Goal: Transaction & Acquisition: Book appointment/travel/reservation

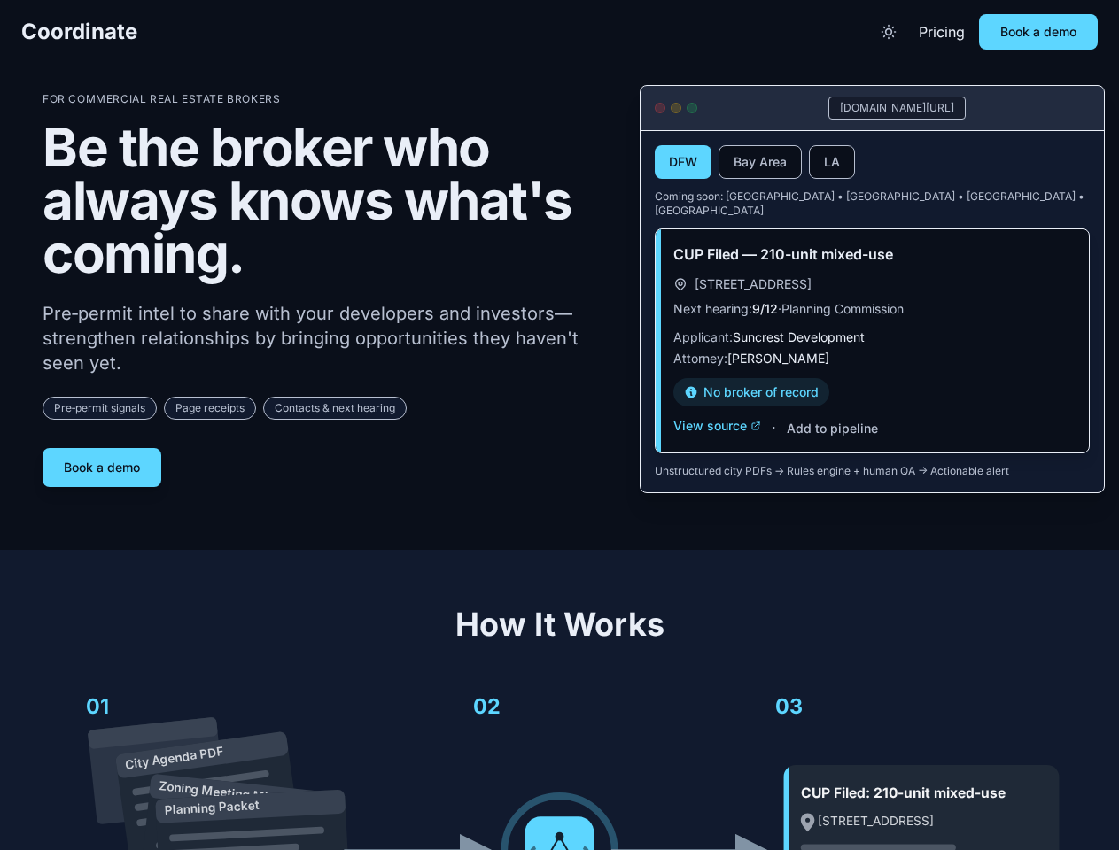
click at [559, 425] on div "For Commercial Real Estate Brokers Be the broker who always knows what's coming…" at bounding box center [327, 289] width 569 height 395
click at [79, 32] on span "Coordinate" at bounding box center [79, 32] width 116 height 28
click at [888, 32] on icon "Toggle theme" at bounding box center [888, 32] width 18 height 18
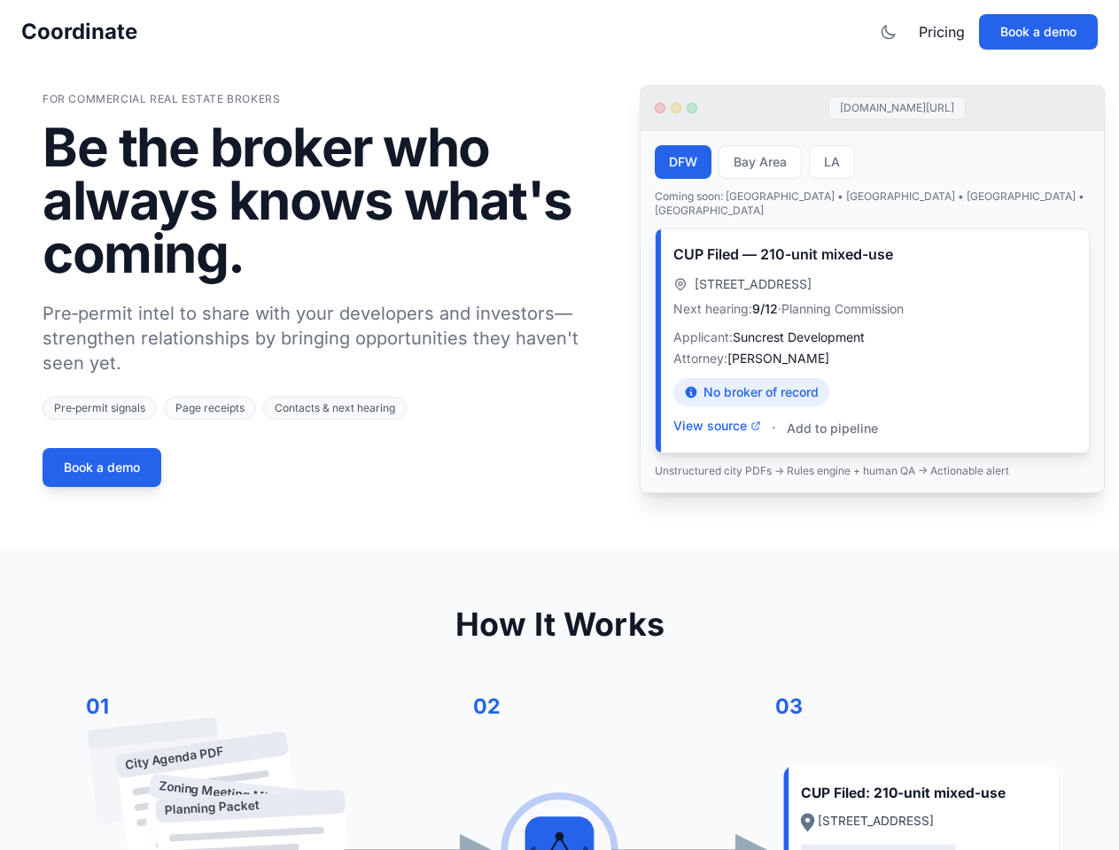
click at [1038, 32] on button "Book a demo" at bounding box center [1038, 31] width 119 height 35
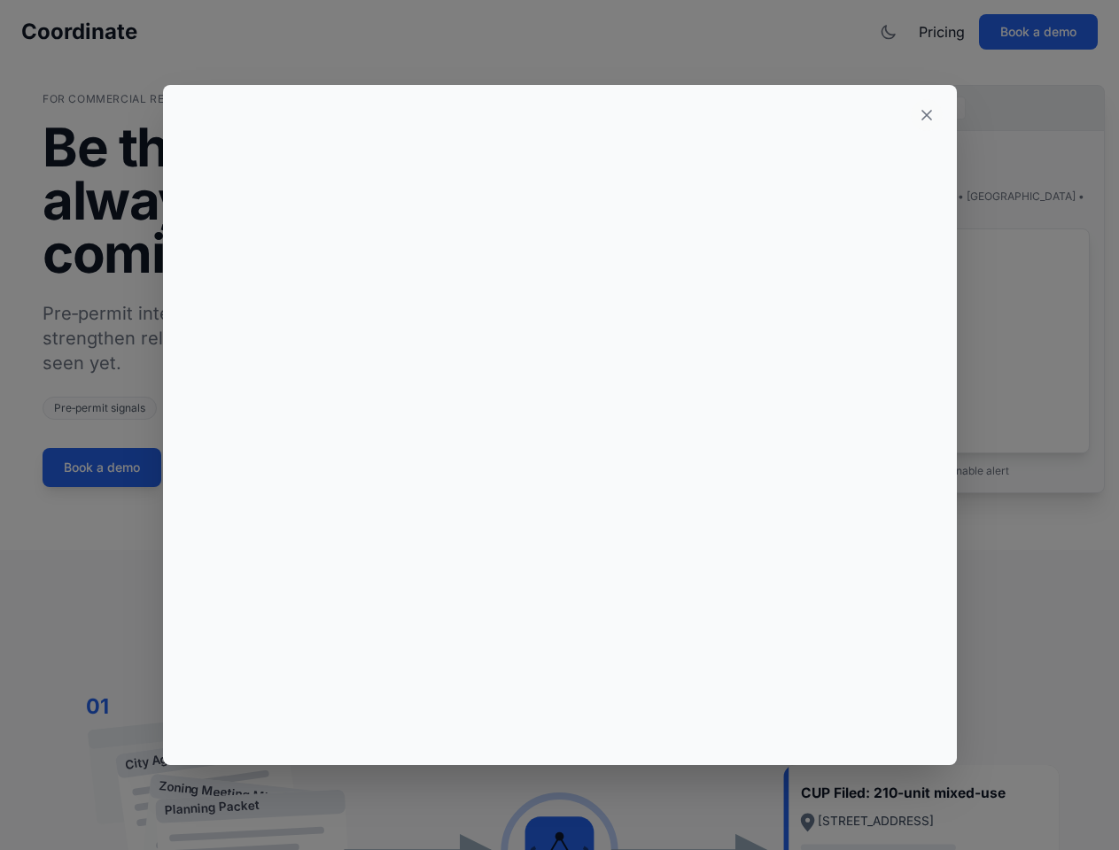
click at [102, 461] on div at bounding box center [559, 425] width 1119 height 850
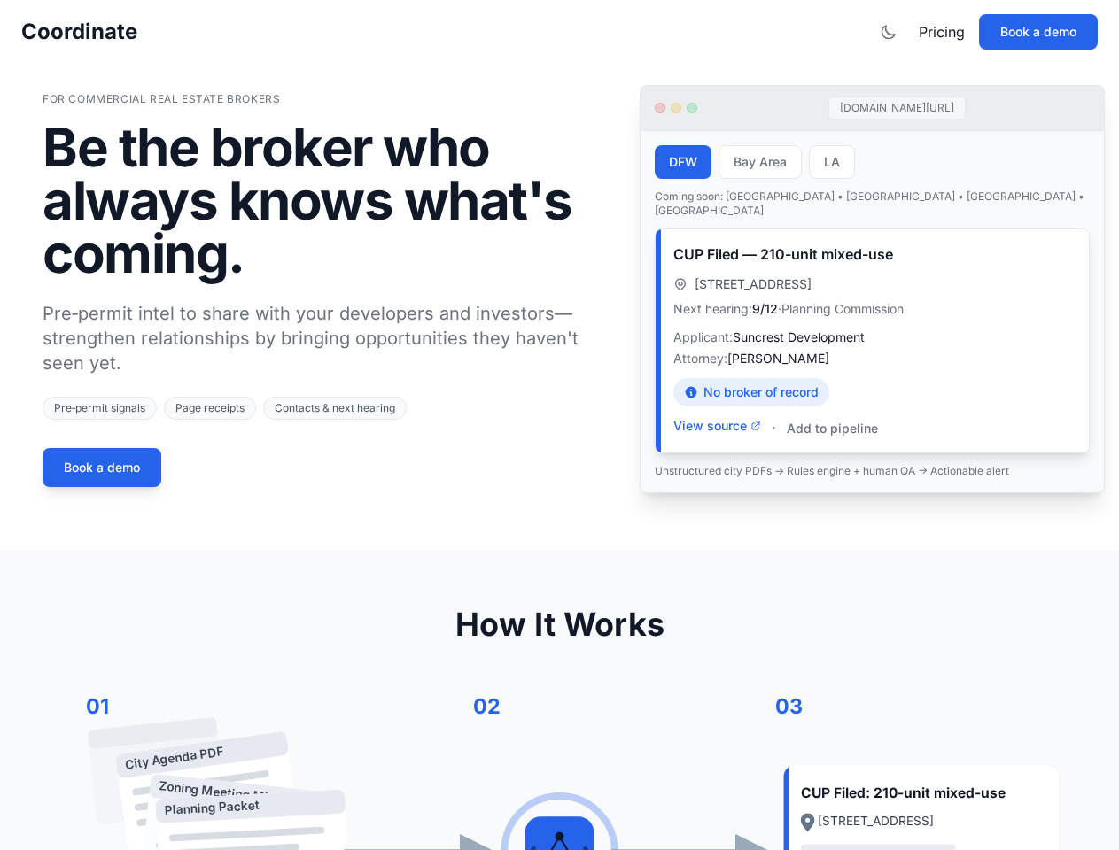
click at [683, 163] on button "DFW" at bounding box center [683, 162] width 57 height 34
click at [760, 163] on button "Bay Area" at bounding box center [759, 162] width 83 height 34
click at [832, 163] on button "LA" at bounding box center [832, 162] width 46 height 34
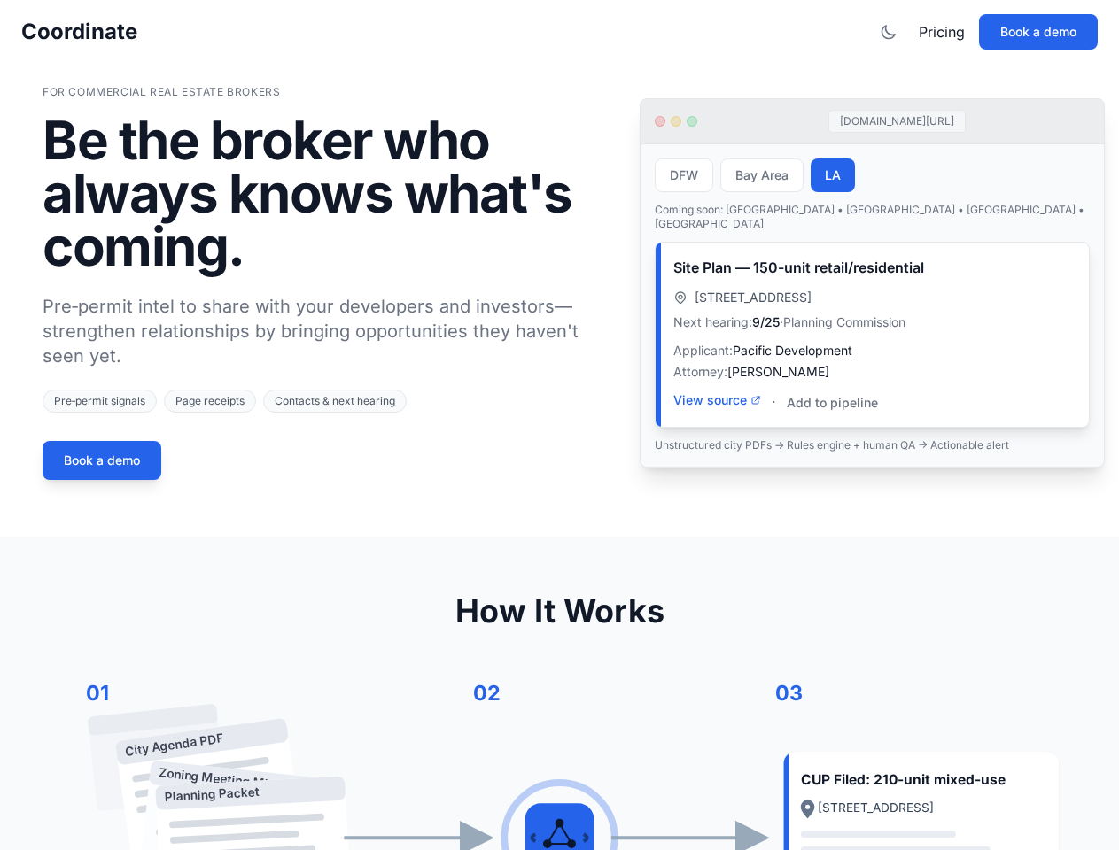
click at [717, 413] on div "Site Plan — 150-unit retail/residential [STREET_ADDRESS] Next hearing: 9/25 · P…" at bounding box center [871, 335] width 433 height 184
click at [831, 415] on div "Site Plan — 150-unit retail/residential [STREET_ADDRESS] Next hearing: 9/25 · P…" at bounding box center [871, 335] width 433 height 184
